Goal: Information Seeking & Learning: Learn about a topic

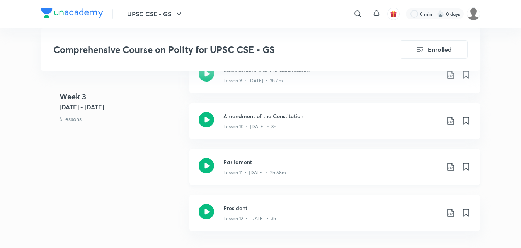
scroll to position [927, 0]
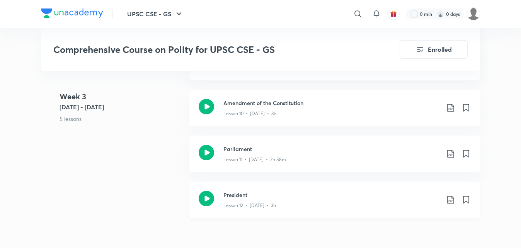
click at [206, 196] on icon at bounding box center [206, 198] width 15 height 15
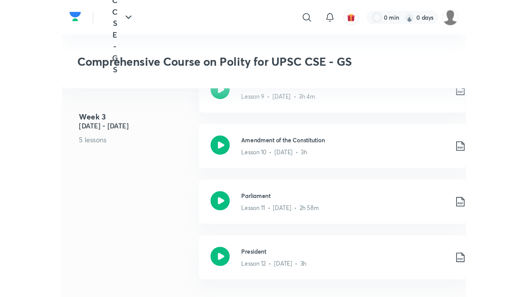
scroll to position [1018, 0]
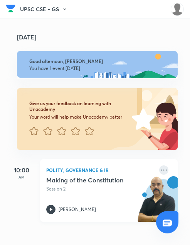
click at [160, 169] on icon at bounding box center [164, 169] width 9 height 9
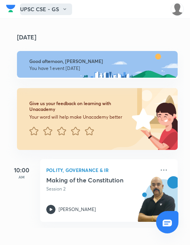
click at [57, 6] on button "UPSC CSE - GS" at bounding box center [46, 9] width 52 height 12
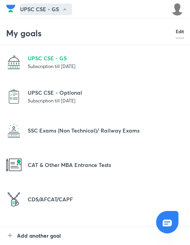
click at [60, 7] on div at bounding box center [95, 122] width 190 height 245
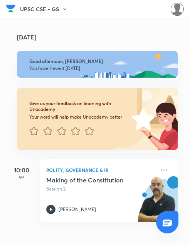
click at [179, 11] on img at bounding box center [177, 9] width 13 height 13
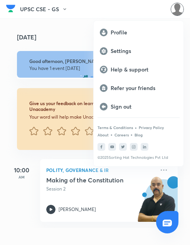
click at [77, 22] on div at bounding box center [95, 122] width 190 height 245
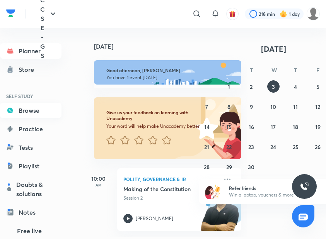
click at [25, 111] on link "Browse" at bounding box center [30, 110] width 61 height 15
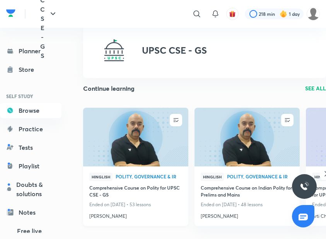
scroll to position [77, 0]
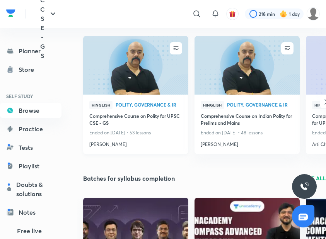
click at [128, 114] on h4 "Comprehensive Course on Polity for UPSC CSE - GS" at bounding box center [135, 119] width 93 height 15
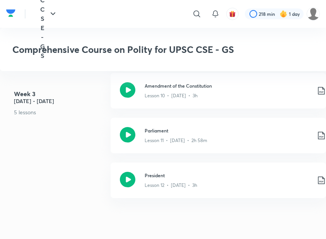
scroll to position [1004, 0]
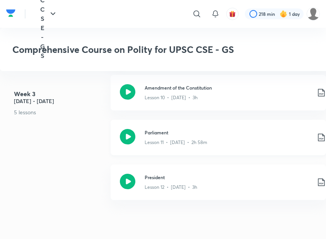
click at [319, 138] on icon at bounding box center [320, 137] width 9 height 9
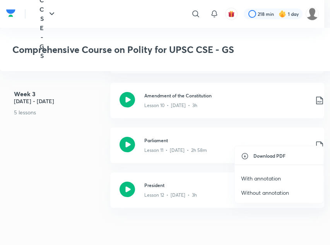
click at [274, 177] on p "With annotation" at bounding box center [261, 178] width 40 height 8
